Goal: Transaction & Acquisition: Purchase product/service

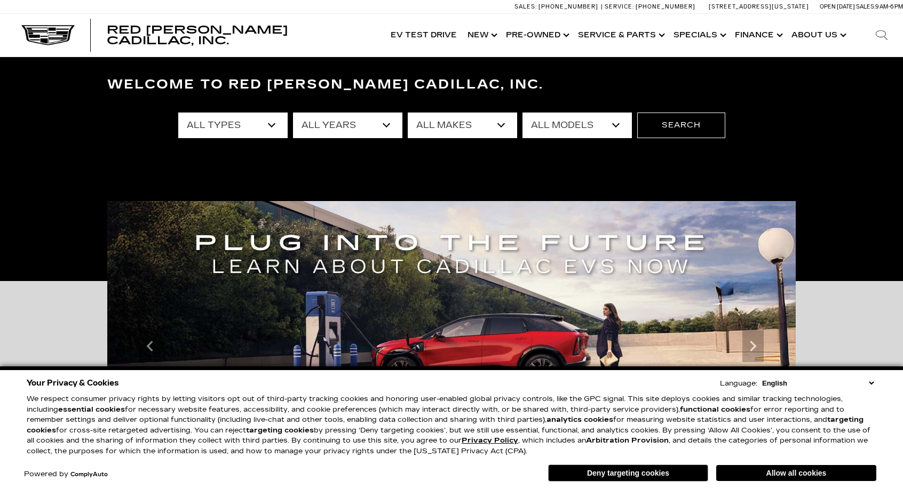
click at [870, 383] on select "English Spanish / Español English / [GEOGRAPHIC_DATA] Korean / 한국어 Vietnamese /…" at bounding box center [817, 383] width 117 height 10
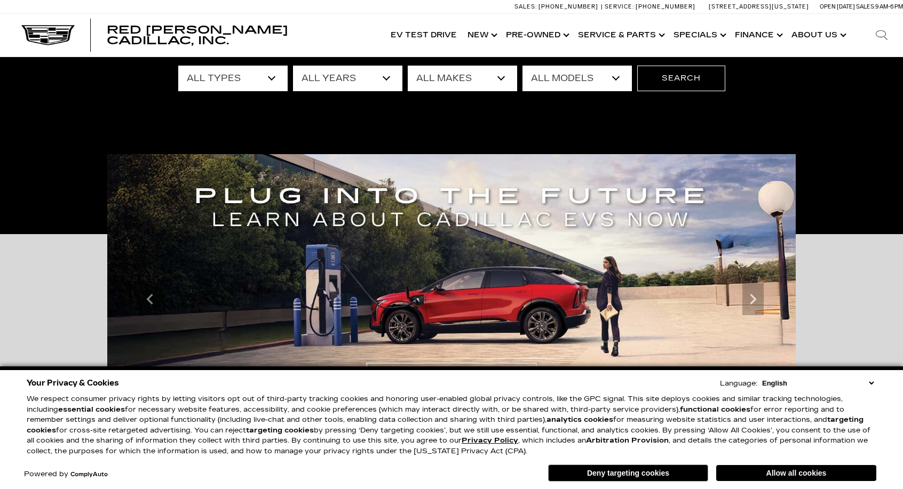
scroll to position [320, 0]
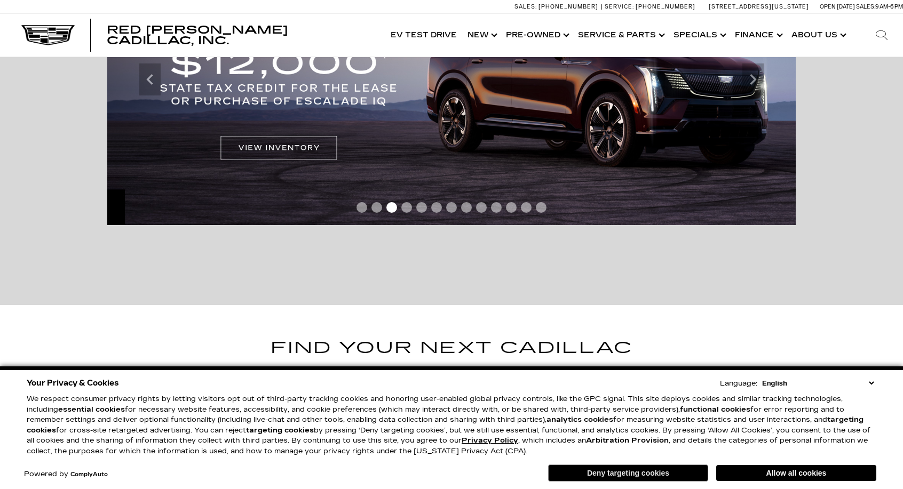
click at [640, 469] on button "Deny targeting cookies" at bounding box center [628, 473] width 160 height 17
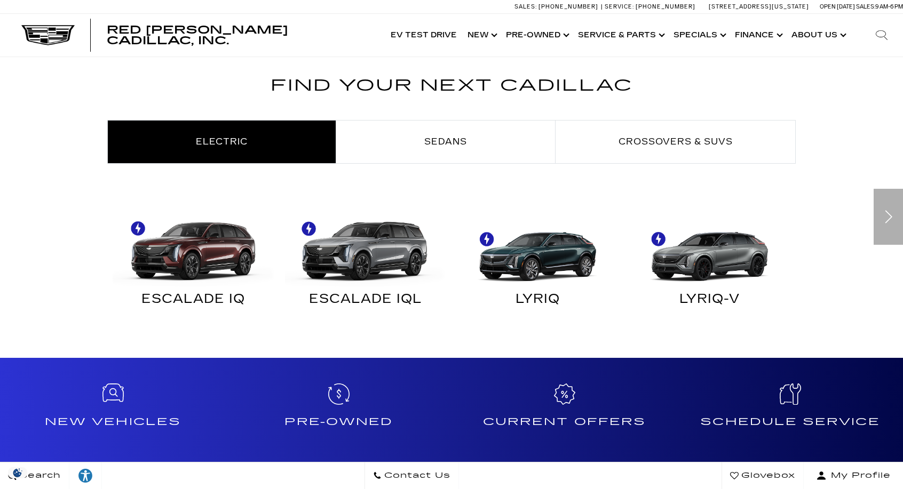
scroll to position [587, 0]
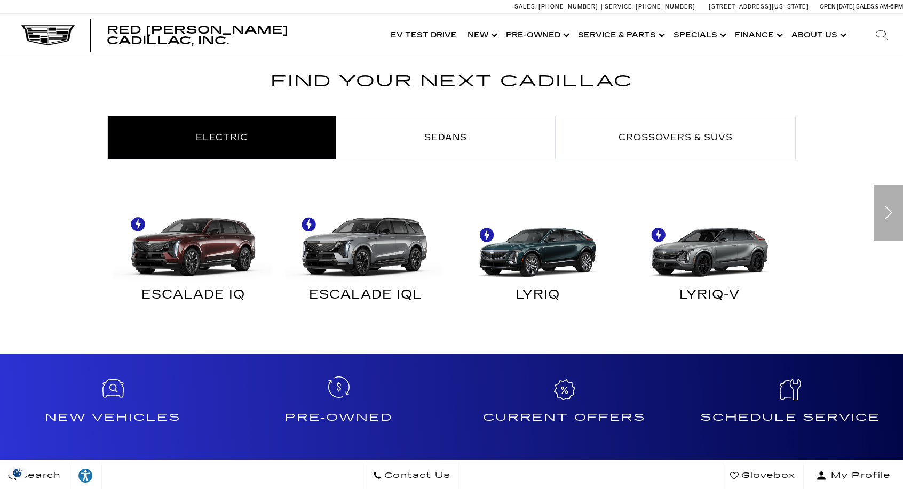
click at [331, 416] on h4 "Pre-Owned" at bounding box center [338, 417] width 217 height 17
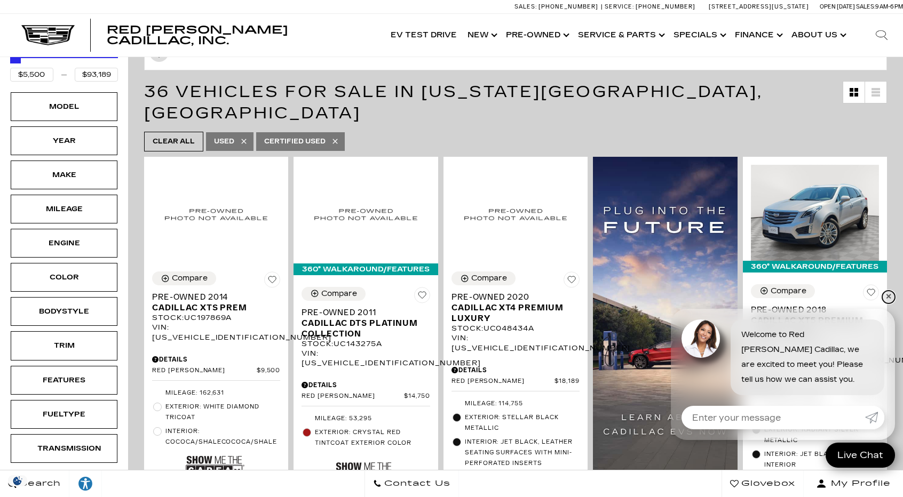
click at [888, 297] on link "✕" at bounding box center [888, 297] width 13 height 13
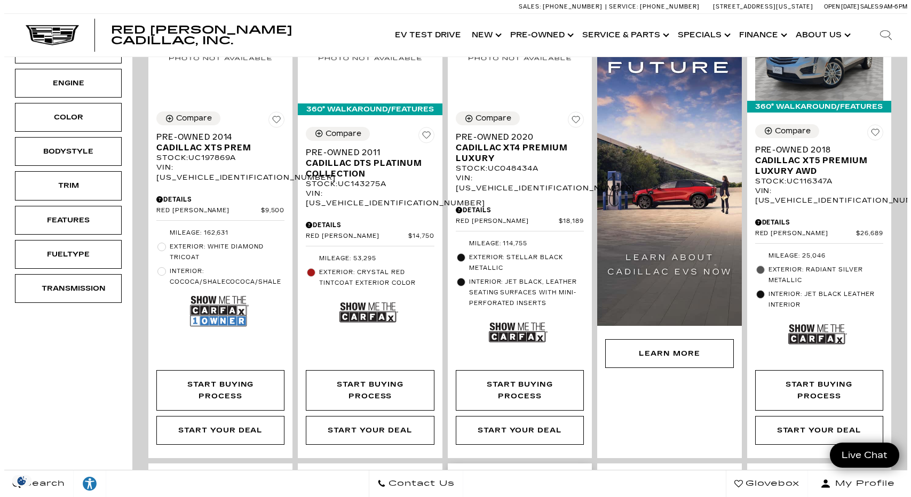
scroll to position [107, 0]
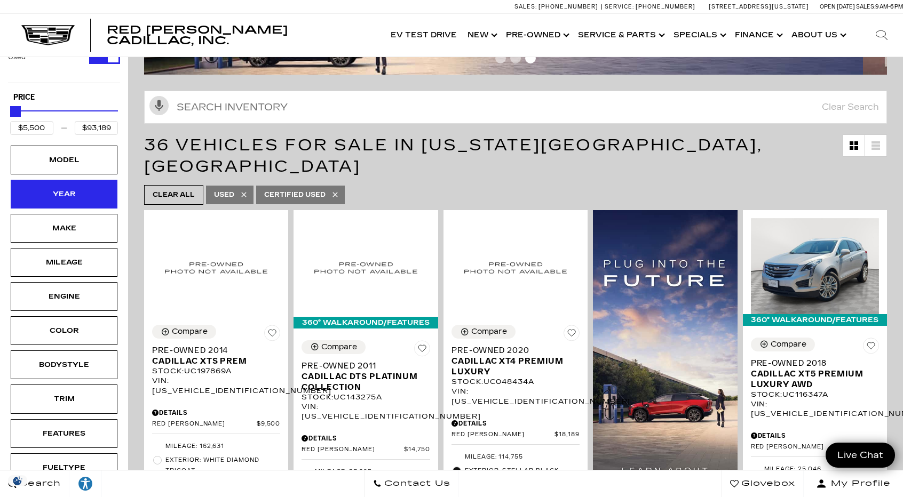
click at [41, 194] on div "Year" at bounding box center [64, 194] width 107 height 29
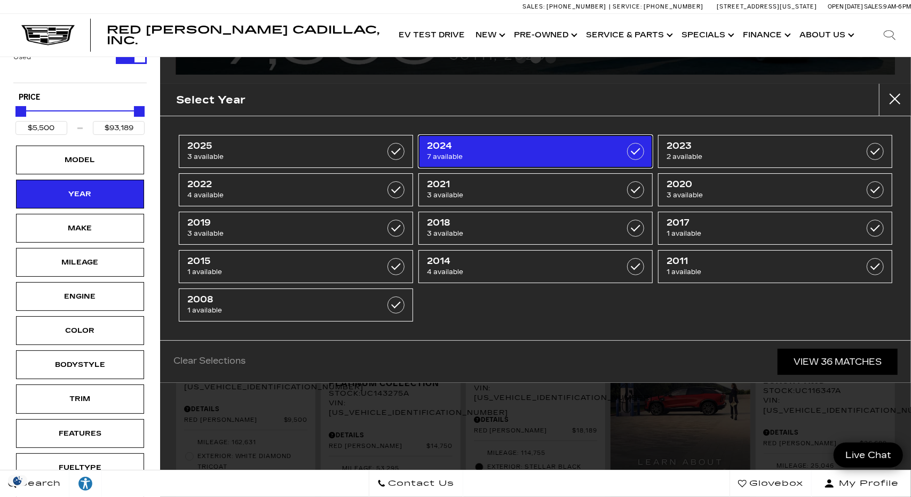
click at [467, 152] on span "7 available" at bounding box center [519, 157] width 185 height 11
type input "$26,639"
checkbox input "true"
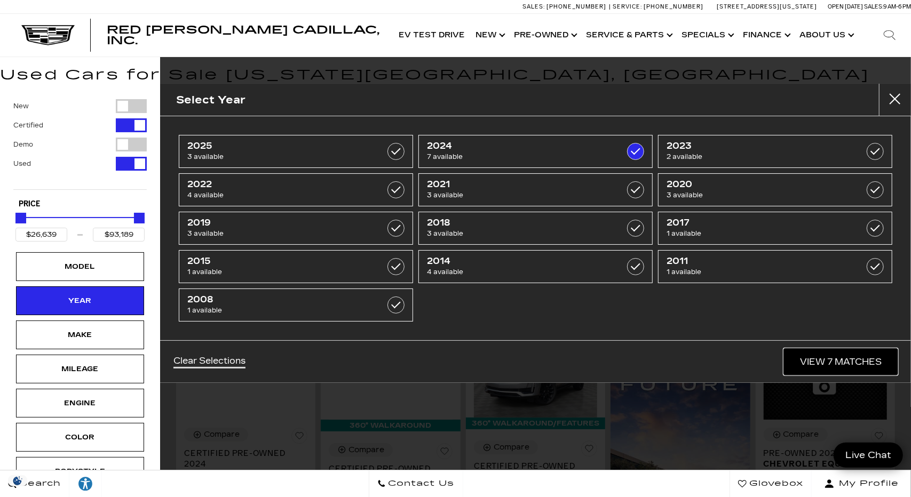
click at [820, 361] on link "View 7 Matches" at bounding box center [841, 362] width 114 height 26
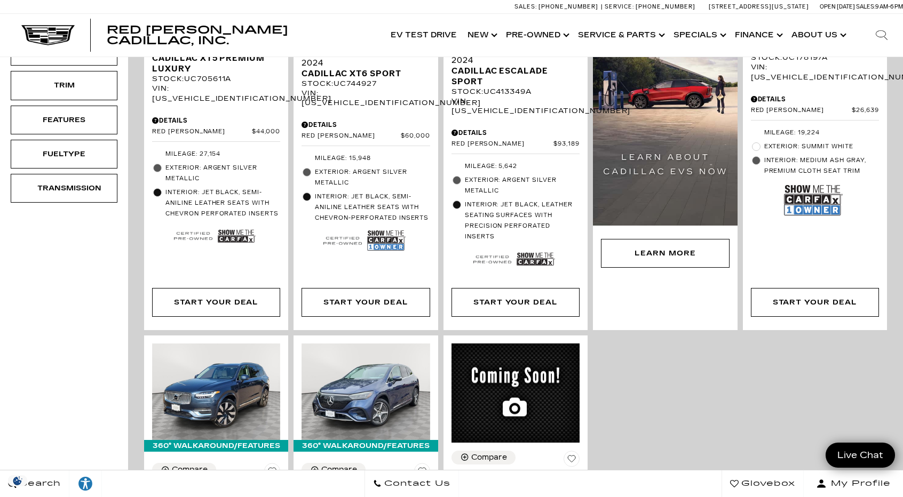
scroll to position [320, 0]
